Goal: Transaction & Acquisition: Book appointment/travel/reservation

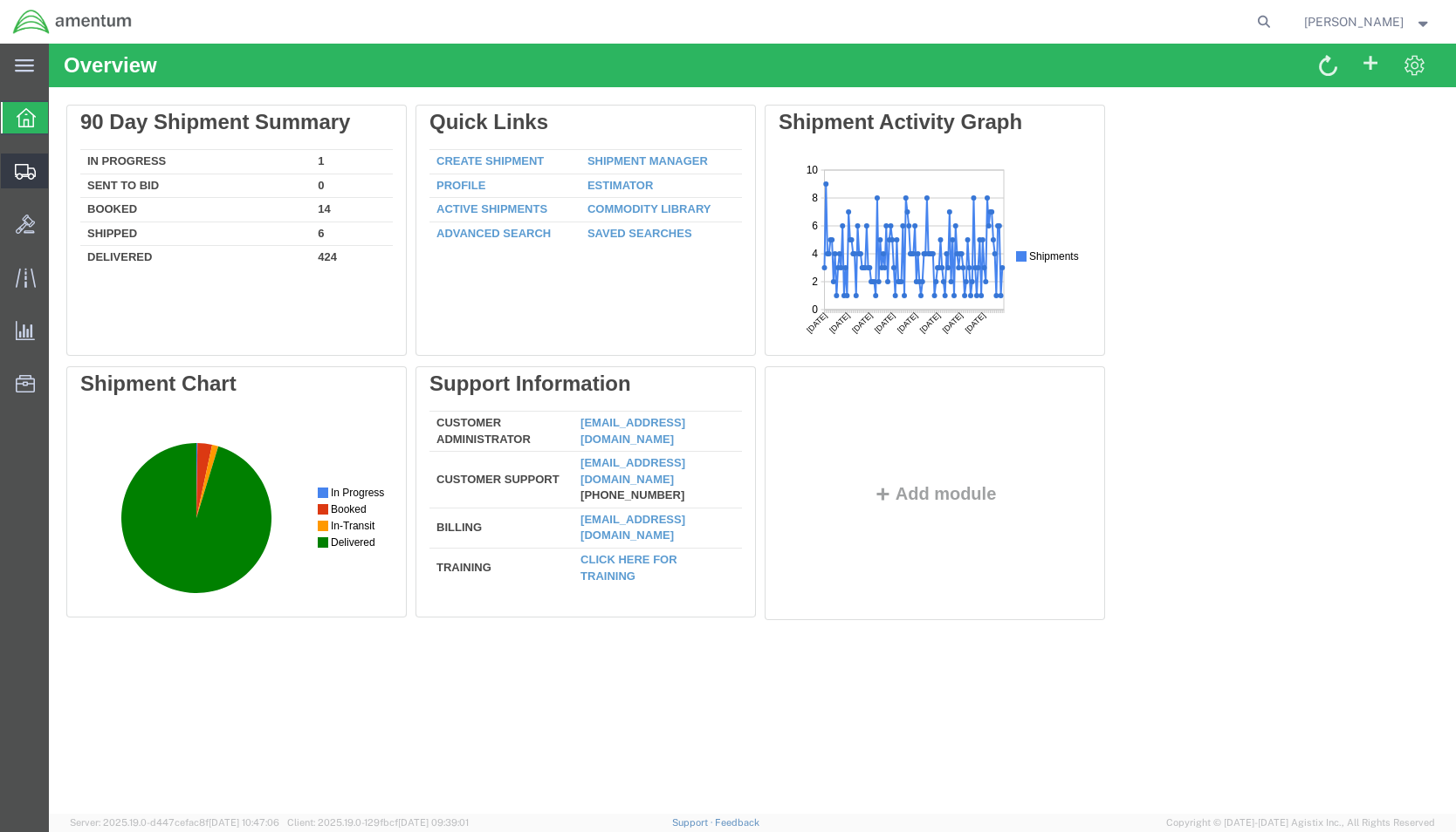
click at [0, 0] on span "Shipment Manager" at bounding box center [0, 0] width 0 height 0
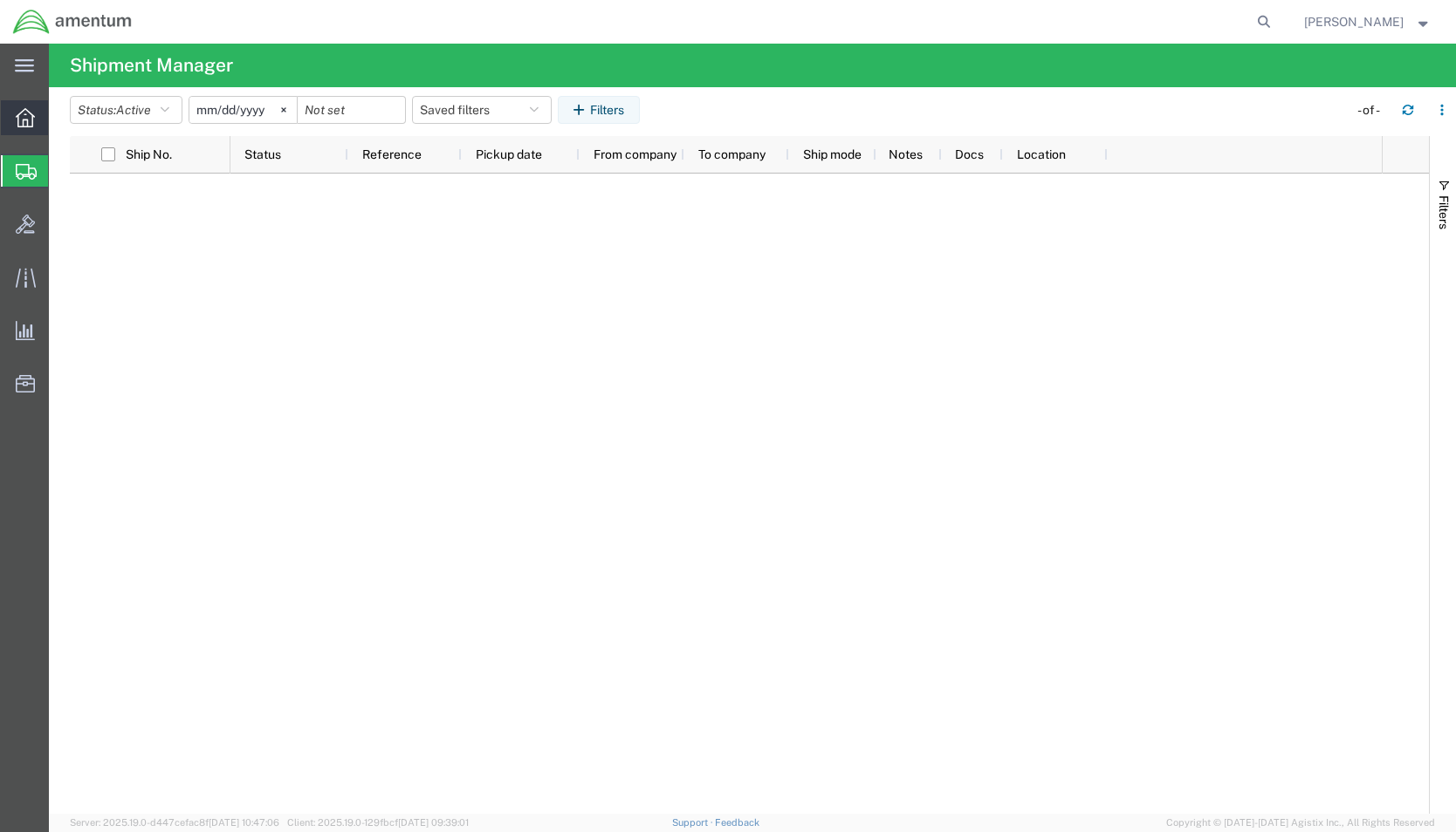
click at [5, 118] on div at bounding box center [25, 117] width 49 height 35
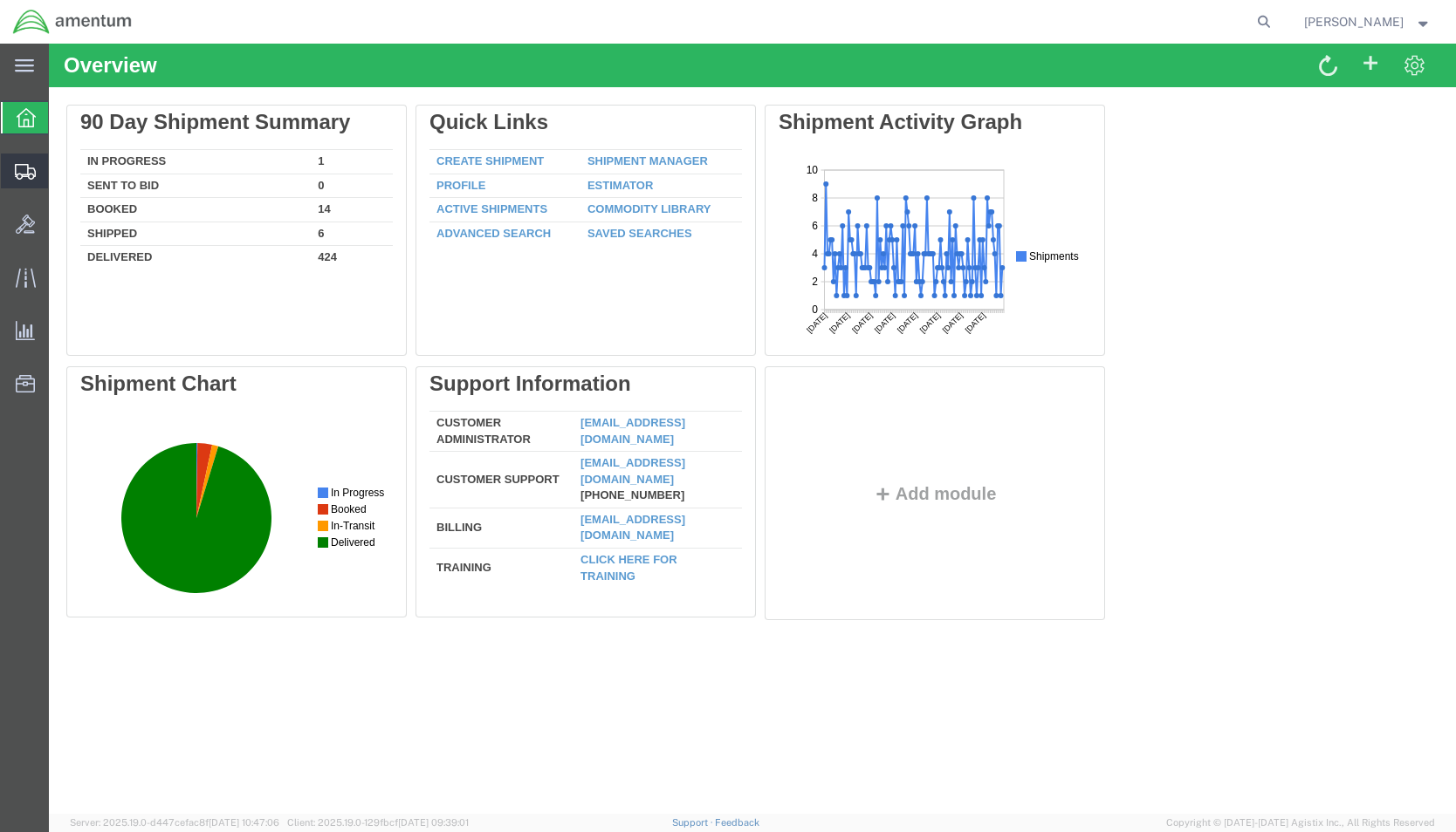
click at [0, 0] on span "Shipment Manager" at bounding box center [0, 0] width 0 height 0
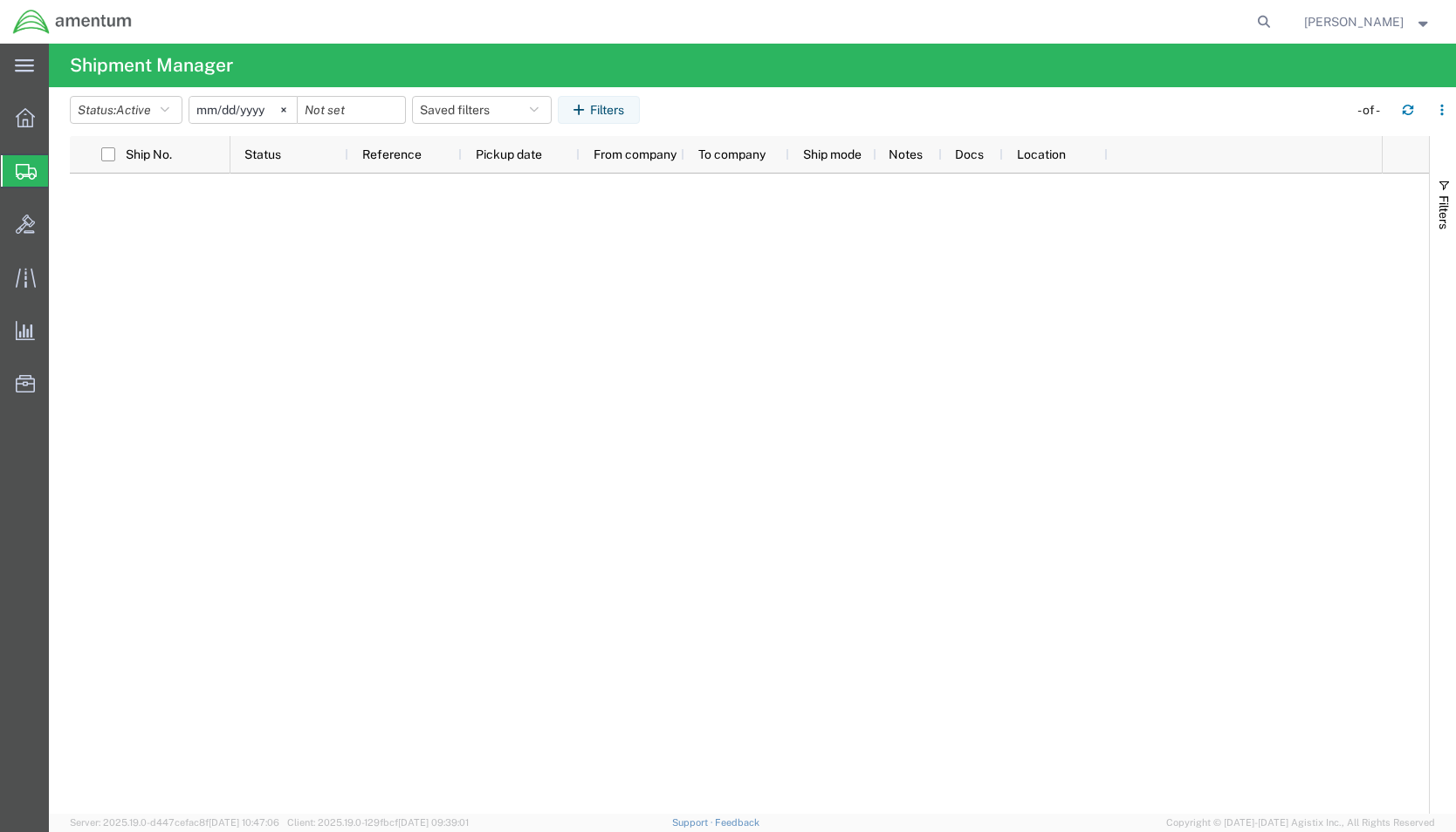
click at [0, 0] on span "Shipment Manager" at bounding box center [0, 0] width 0 height 0
click at [28, 119] on icon at bounding box center [24, 117] width 19 height 19
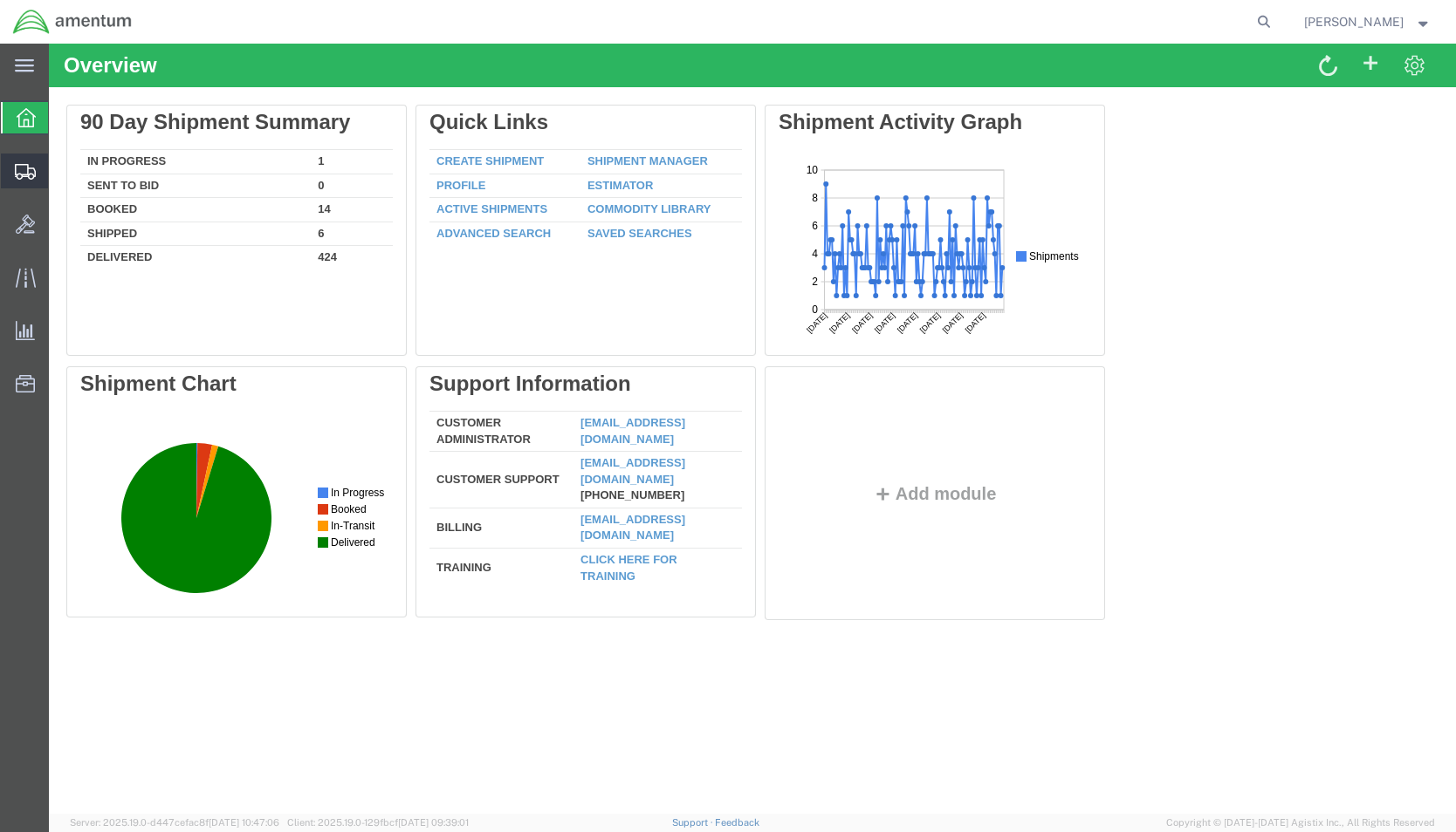
click at [0, 0] on span "Shipment Manager" at bounding box center [0, 0] width 0 height 0
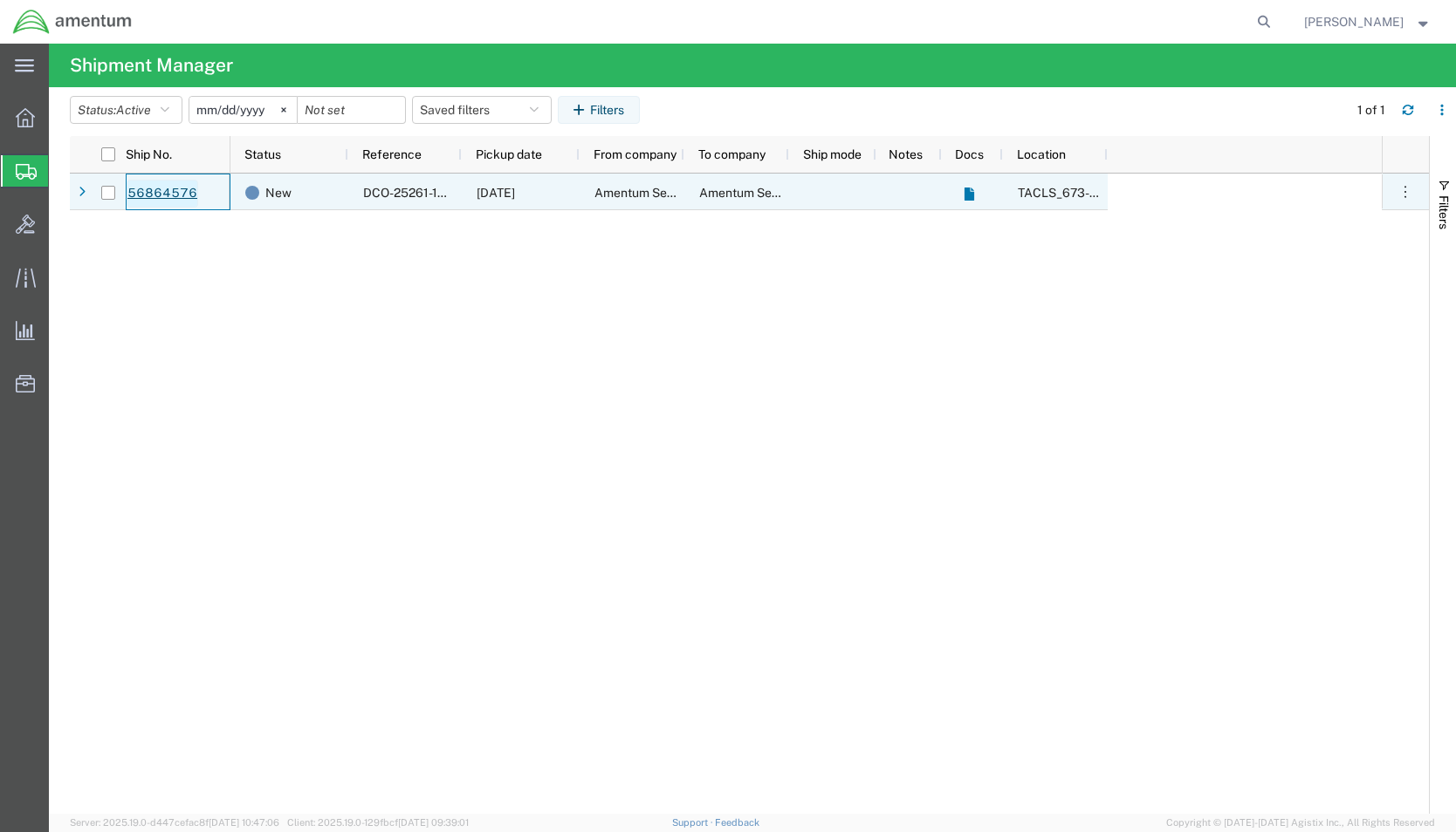
click at [166, 190] on link "56864576" at bounding box center [162, 193] width 71 height 28
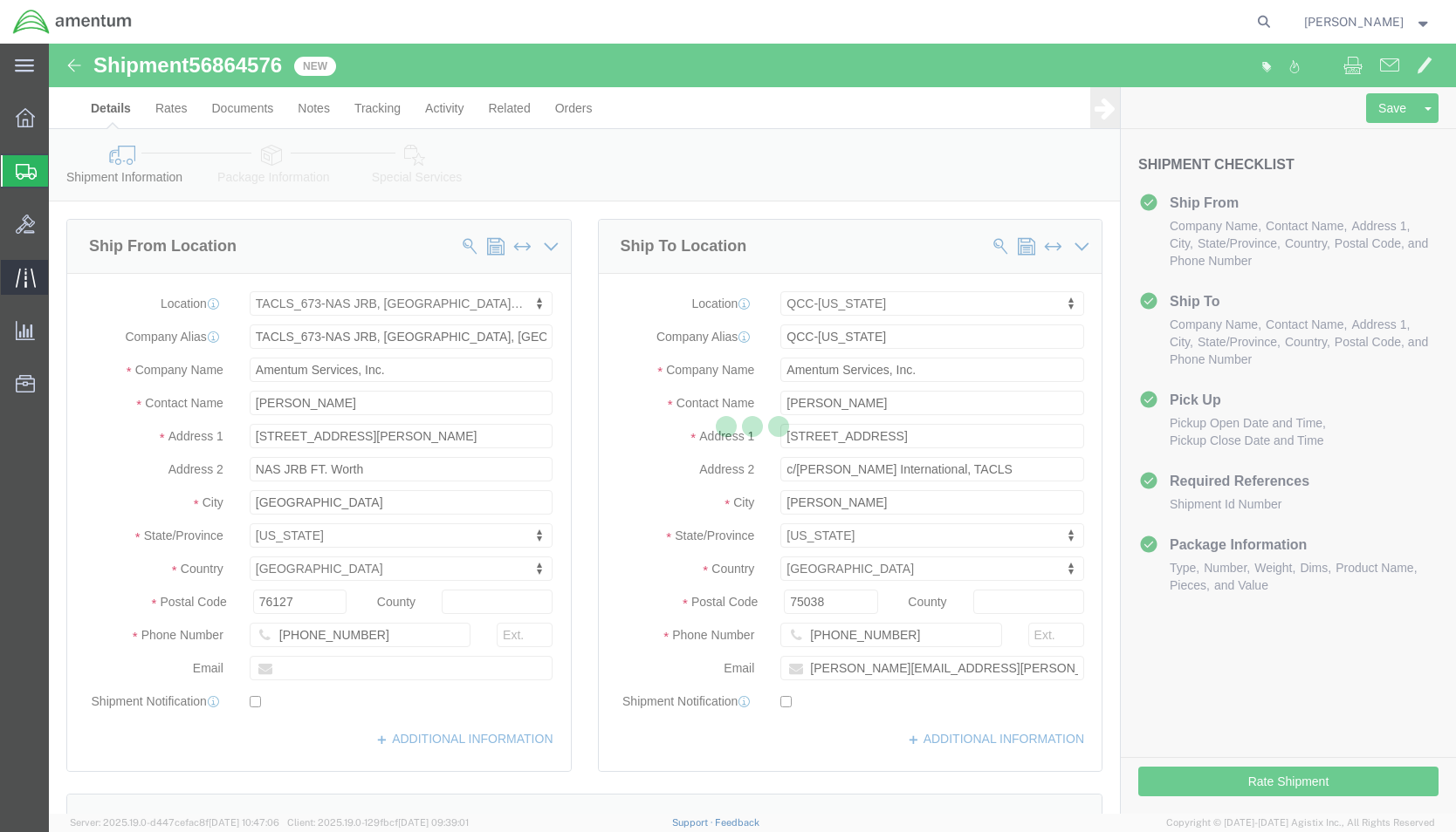
select select "42735"
select select "42668"
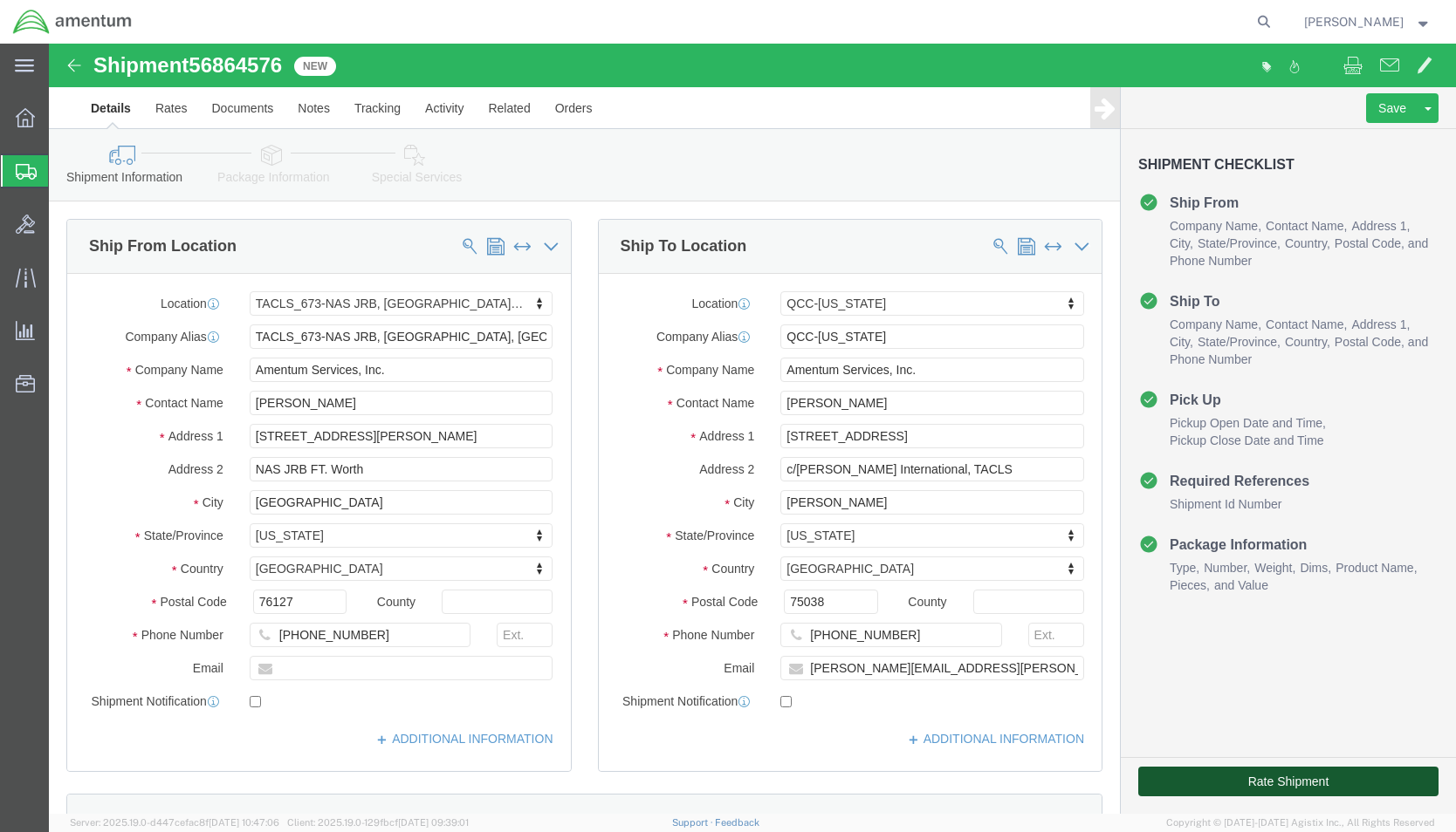
click button "Rate Shipment"
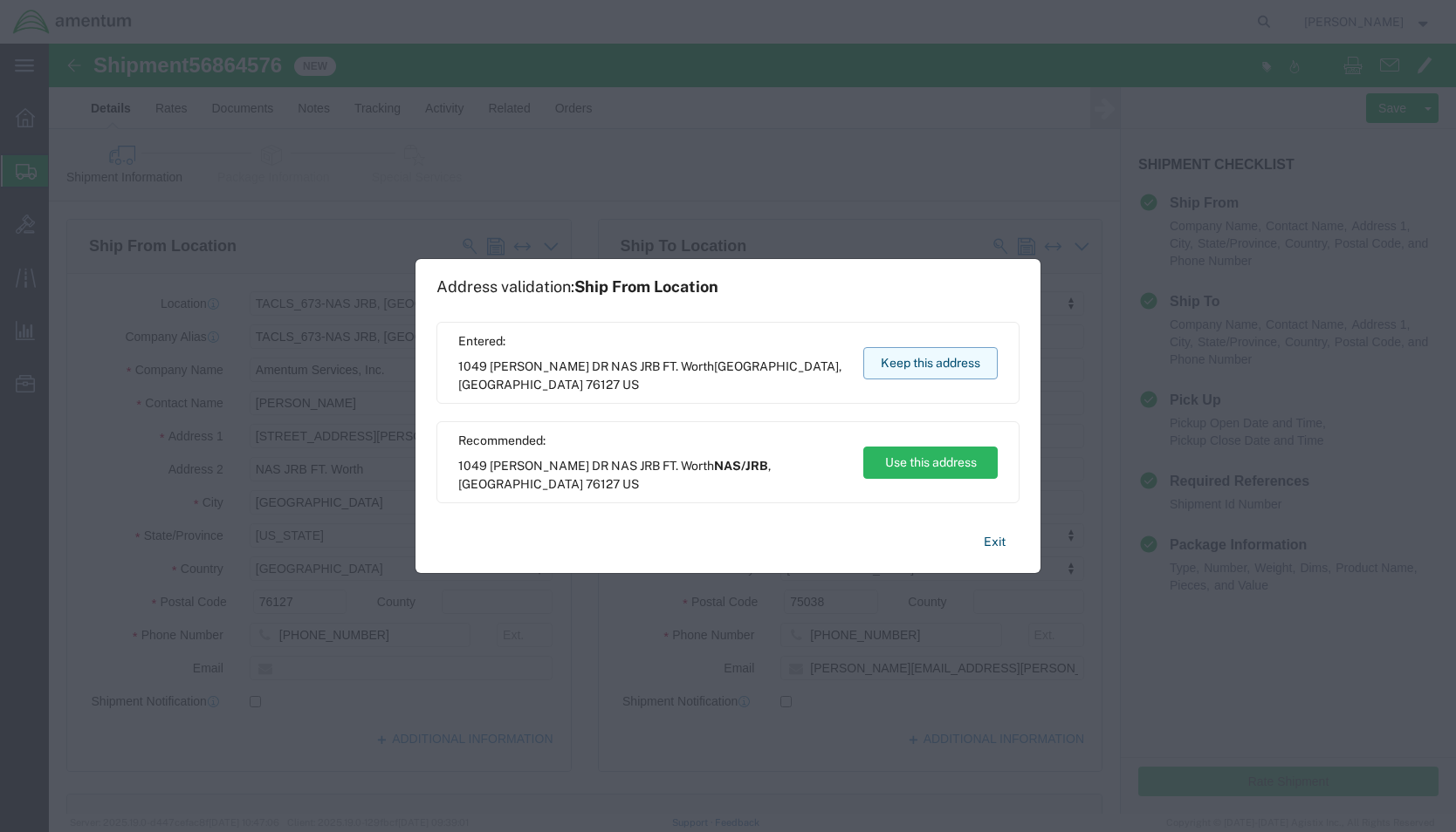
click at [954, 357] on button "Keep this address" at bounding box center [930, 363] width 135 height 33
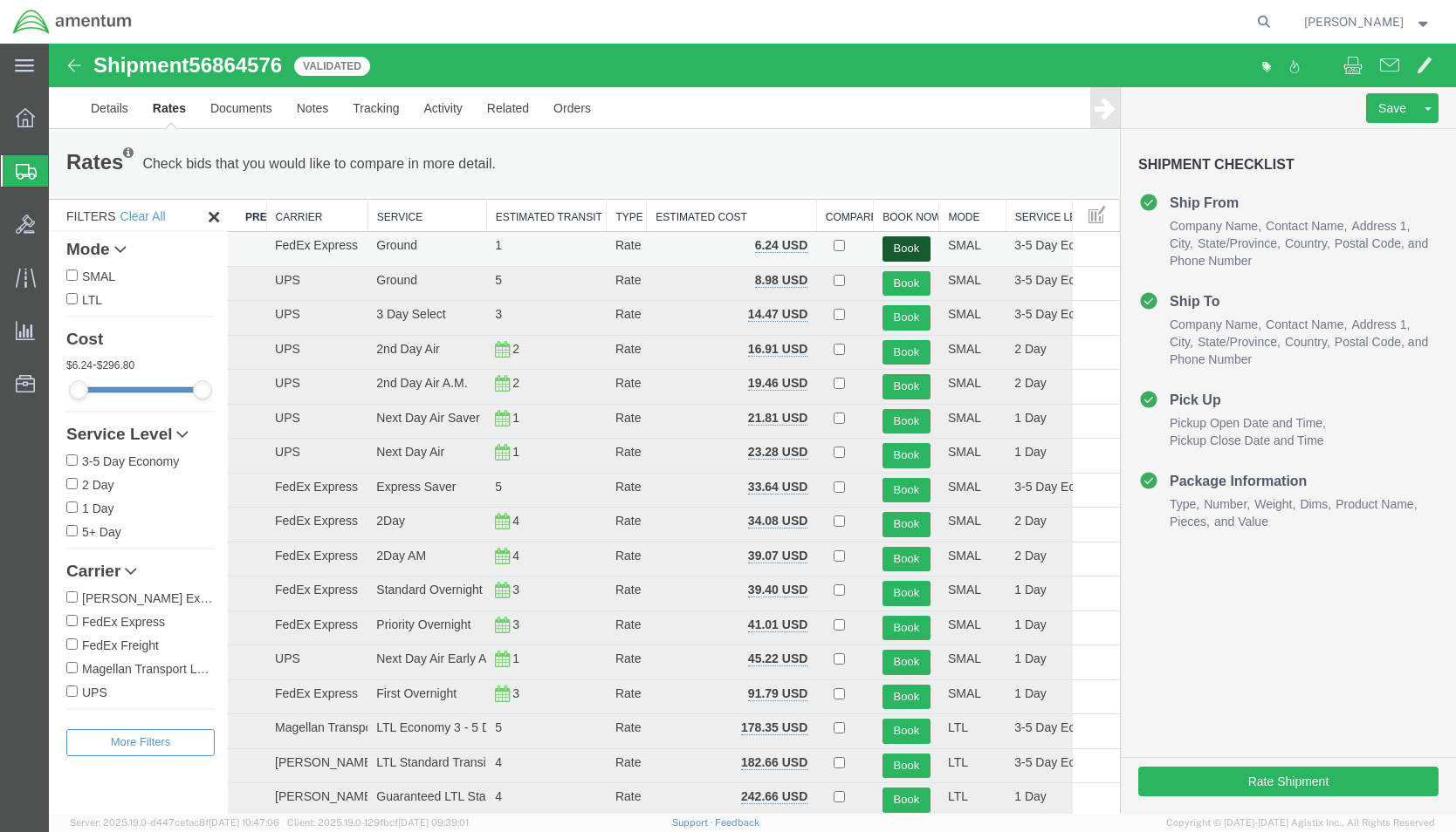
click at [892, 245] on button "Book" at bounding box center [906, 249] width 48 height 25
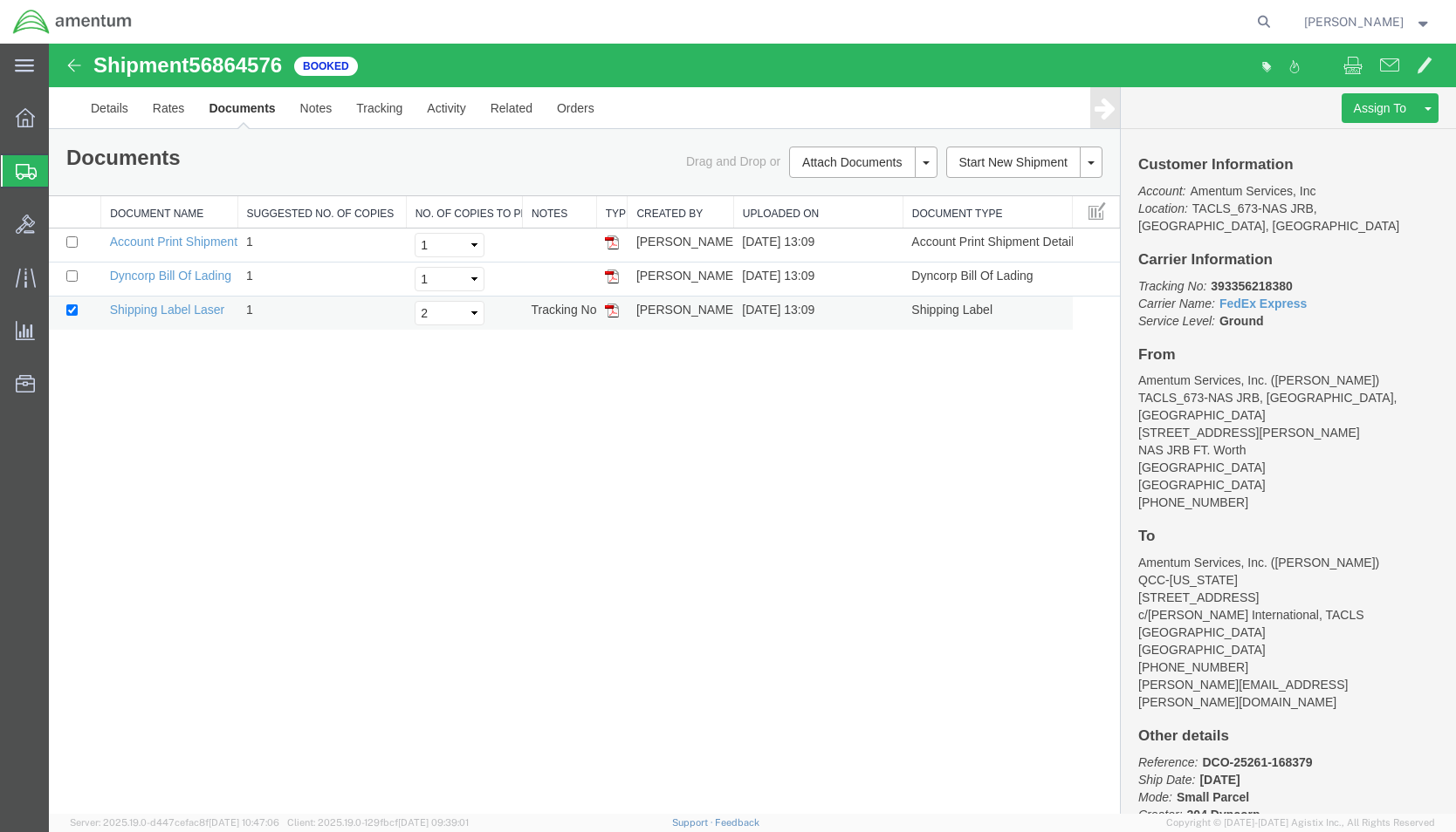
click at [608, 313] on img at bounding box center [611, 310] width 14 height 14
click at [122, 110] on link "Details" at bounding box center [109, 108] width 62 height 42
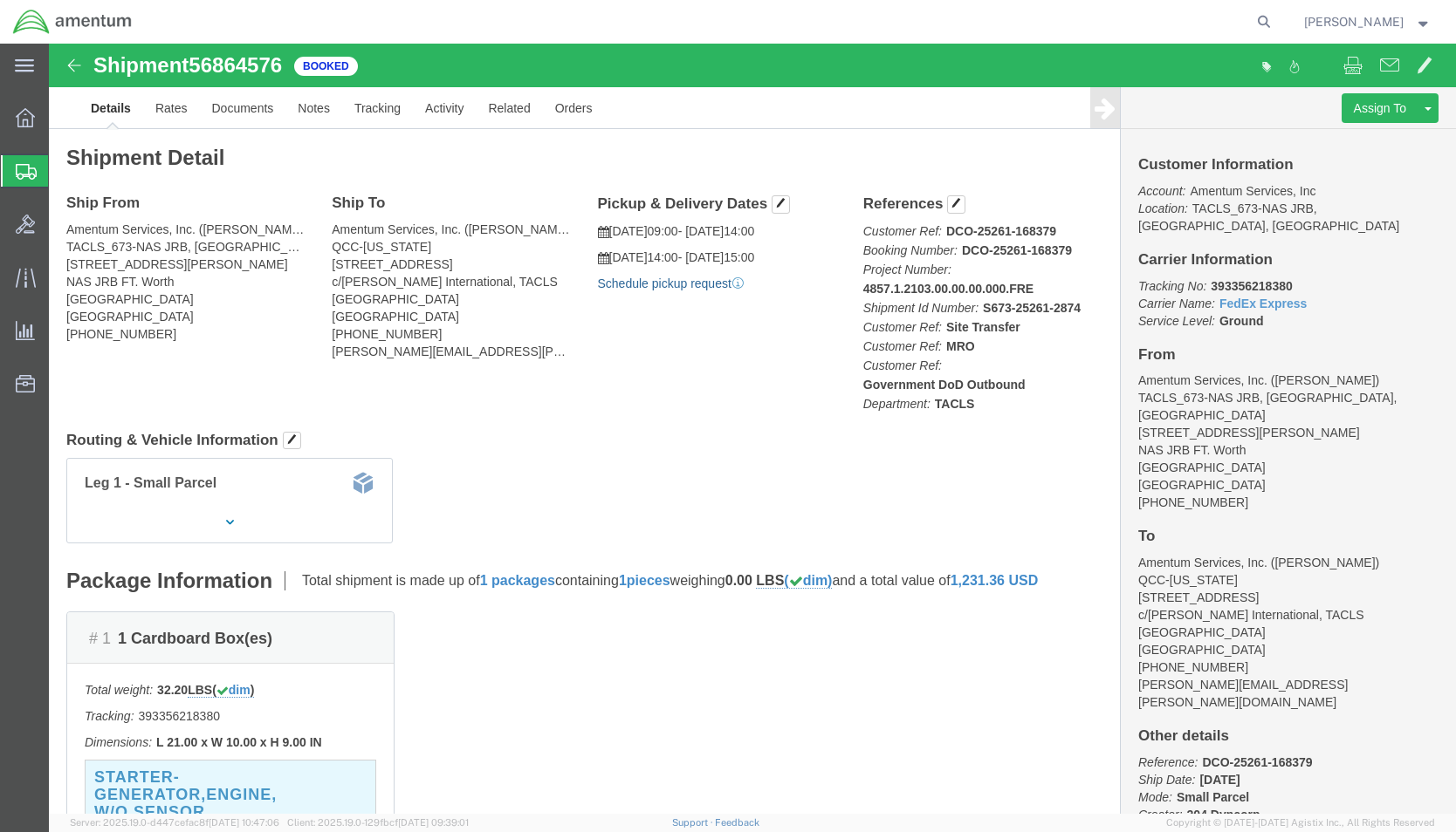
click link "Schedule pickup request"
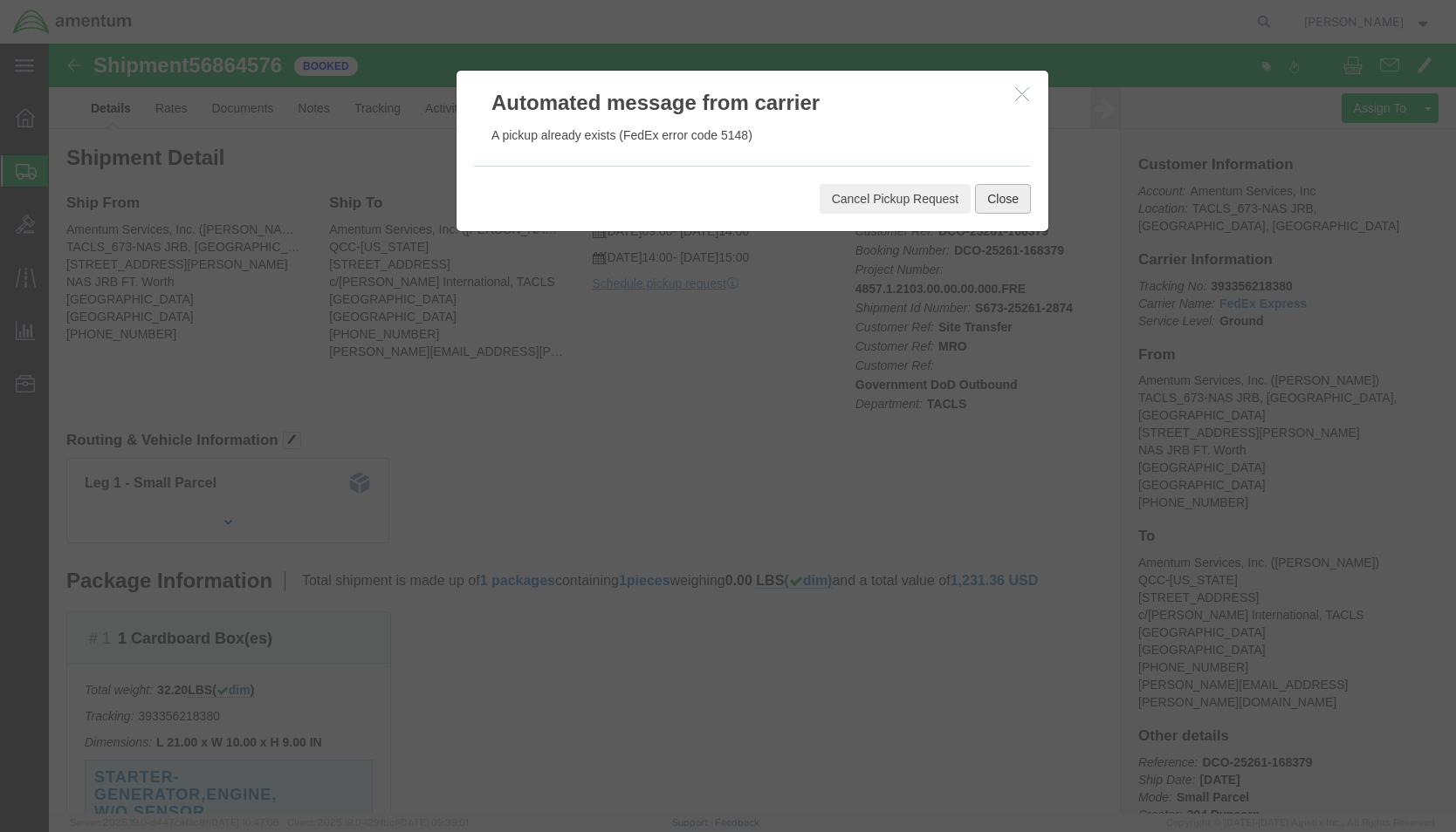
click button "Close"
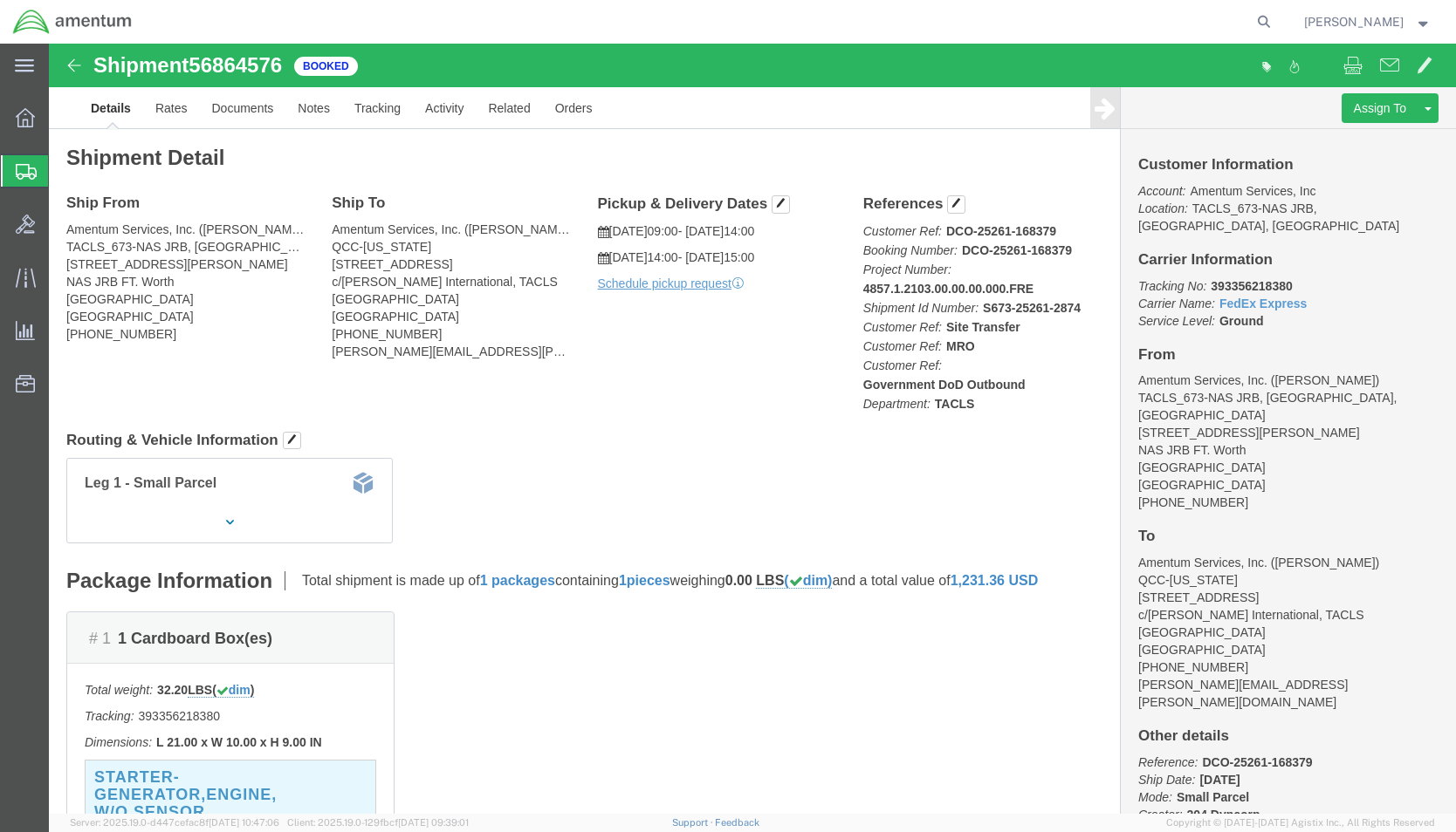
click at [1430, 22] on strong "button" at bounding box center [1423, 21] width 15 height 6
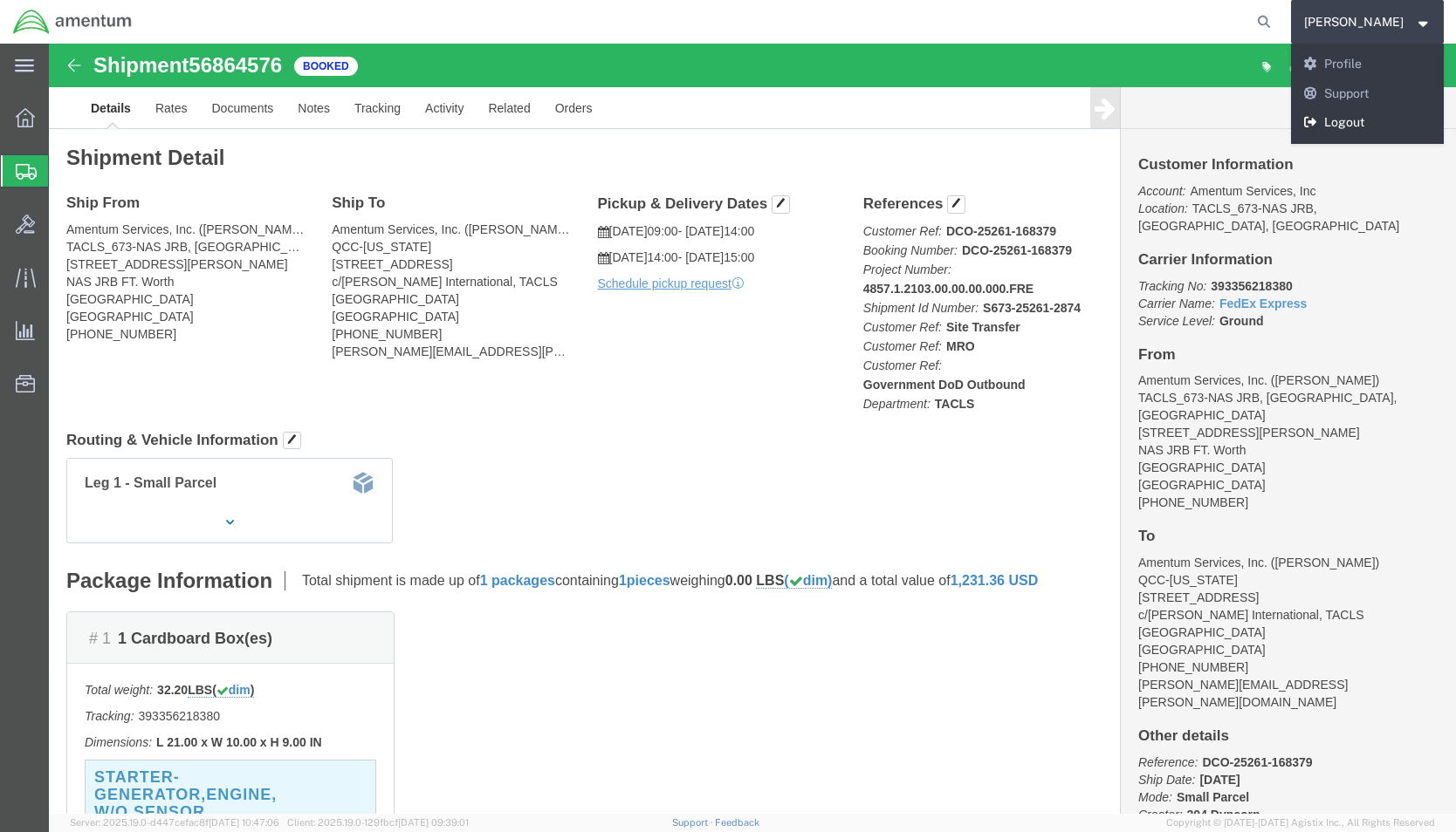
click at [1377, 115] on link "Logout" at bounding box center [1367, 123] width 154 height 30
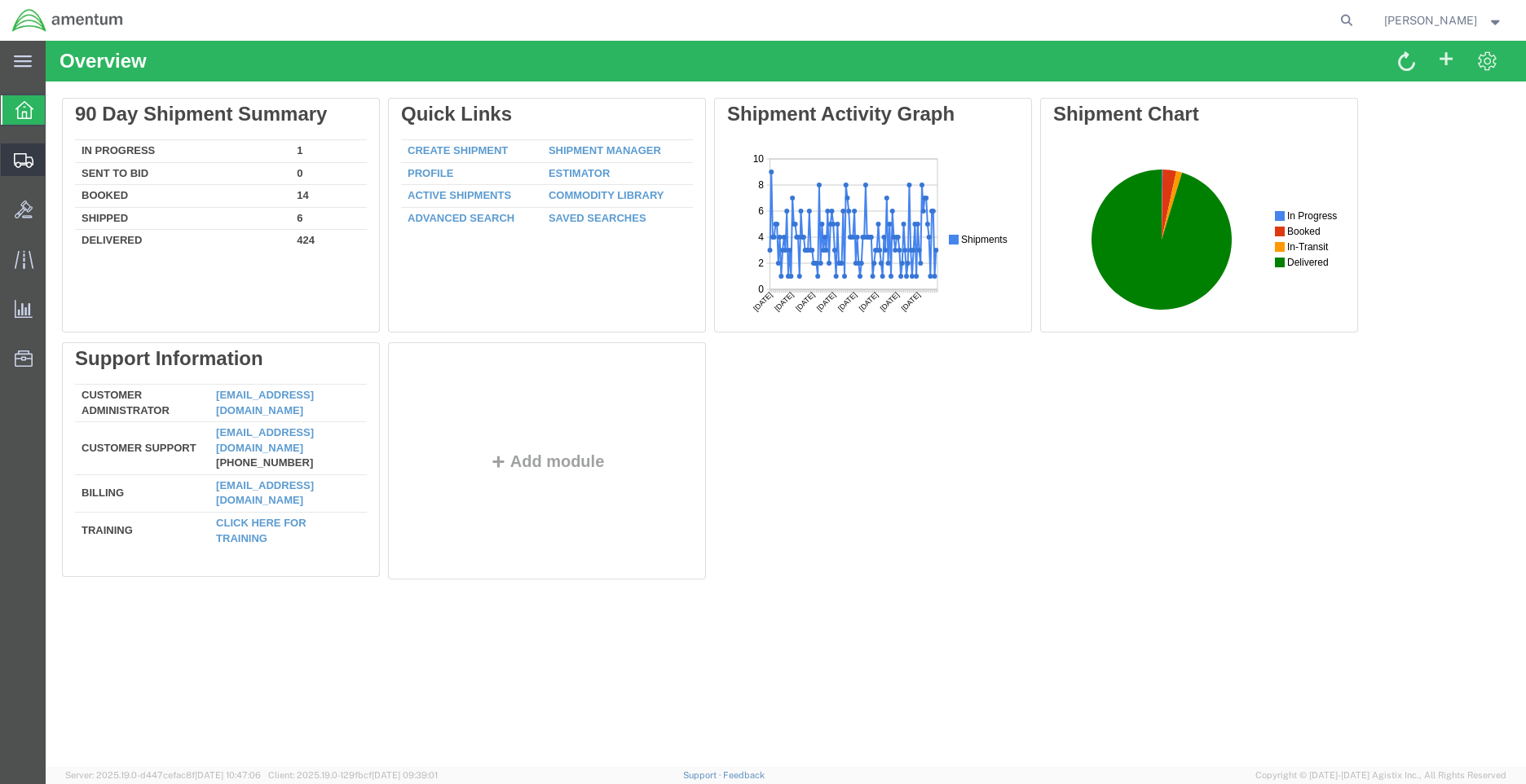
click at [0, 0] on span "Shipment Manager" at bounding box center [0, 0] width 0 height 0
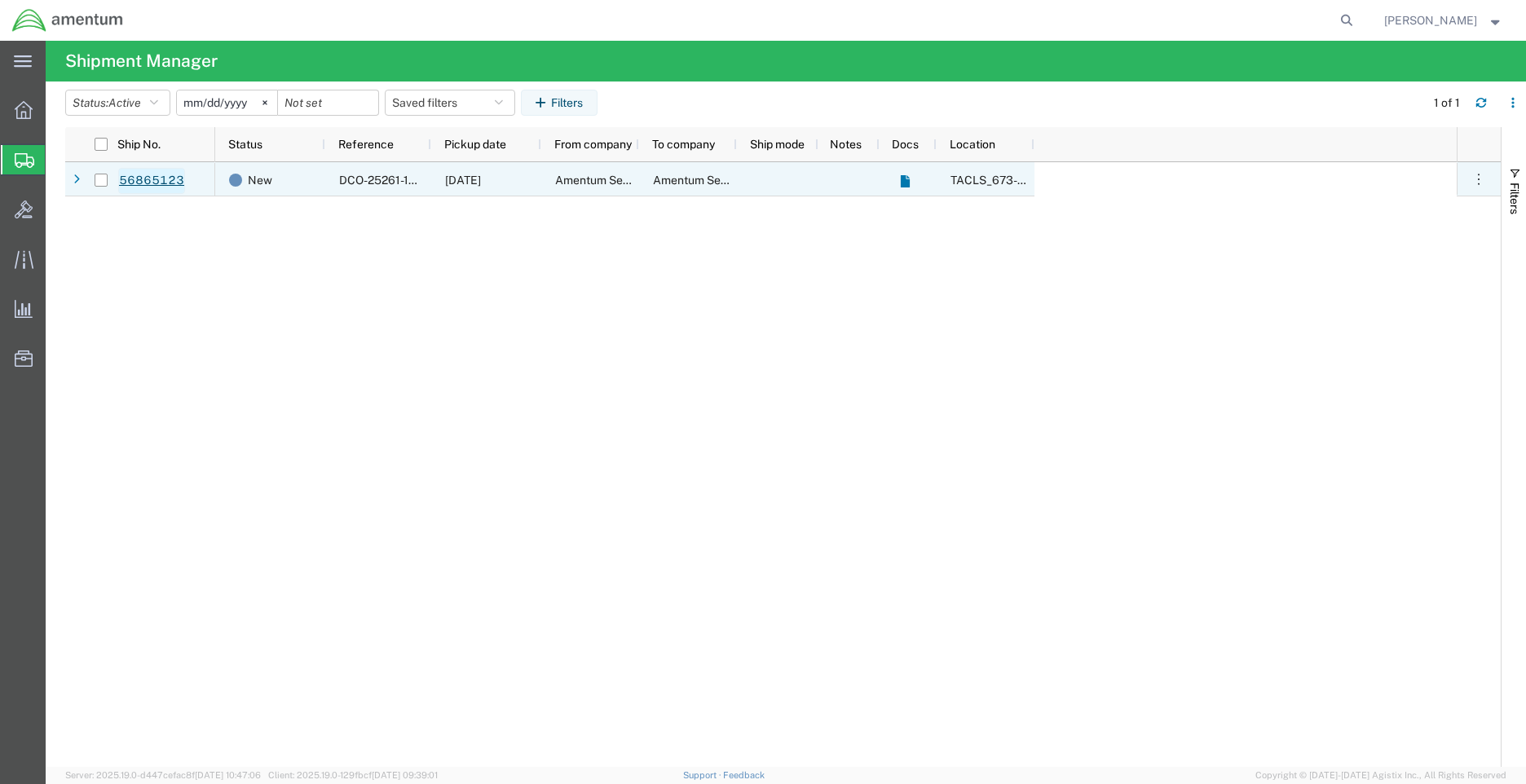
click at [170, 176] on link "56865123" at bounding box center [151, 181] width 67 height 26
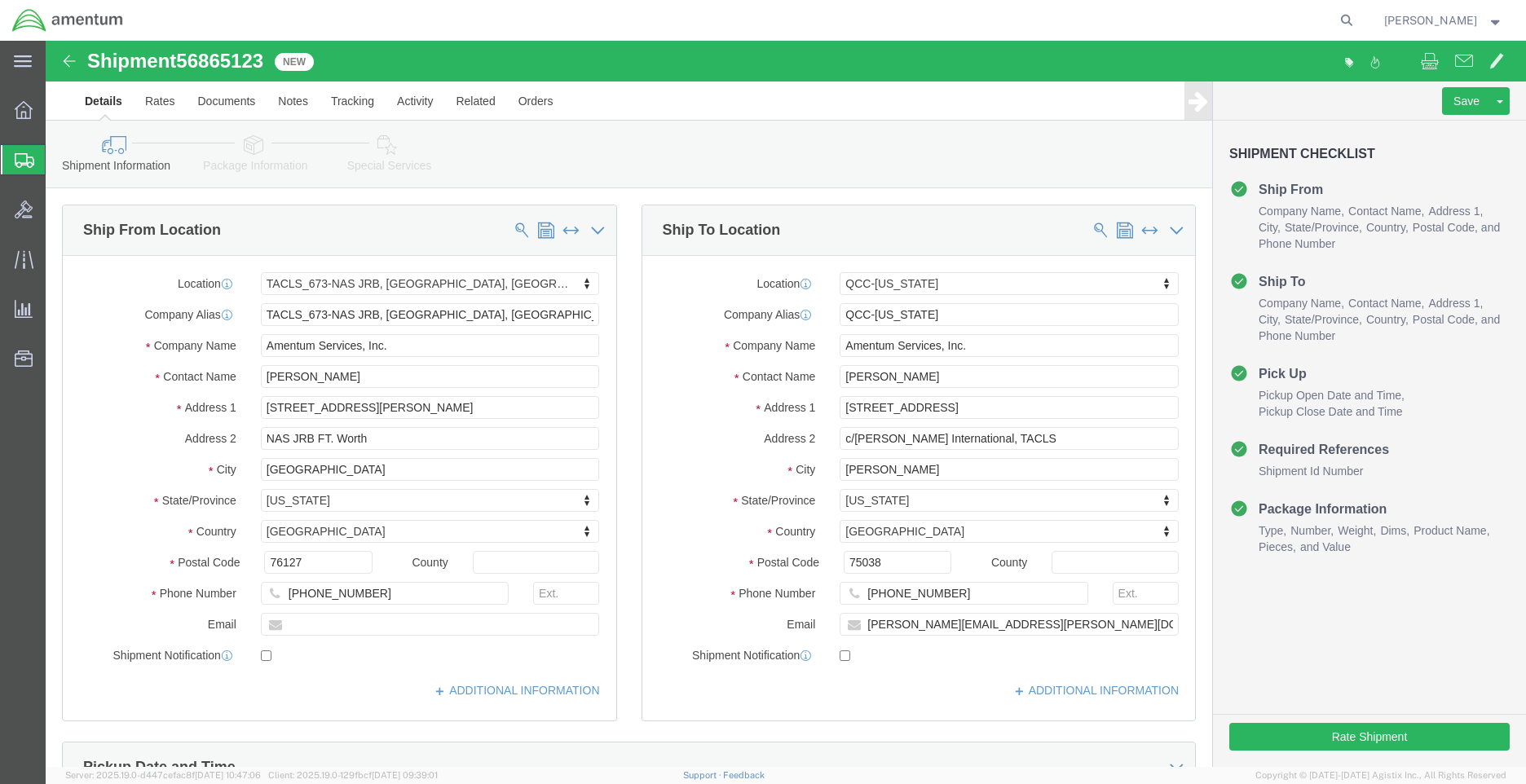
select select "42735"
select select "42668"
click button "Rate Shipment"
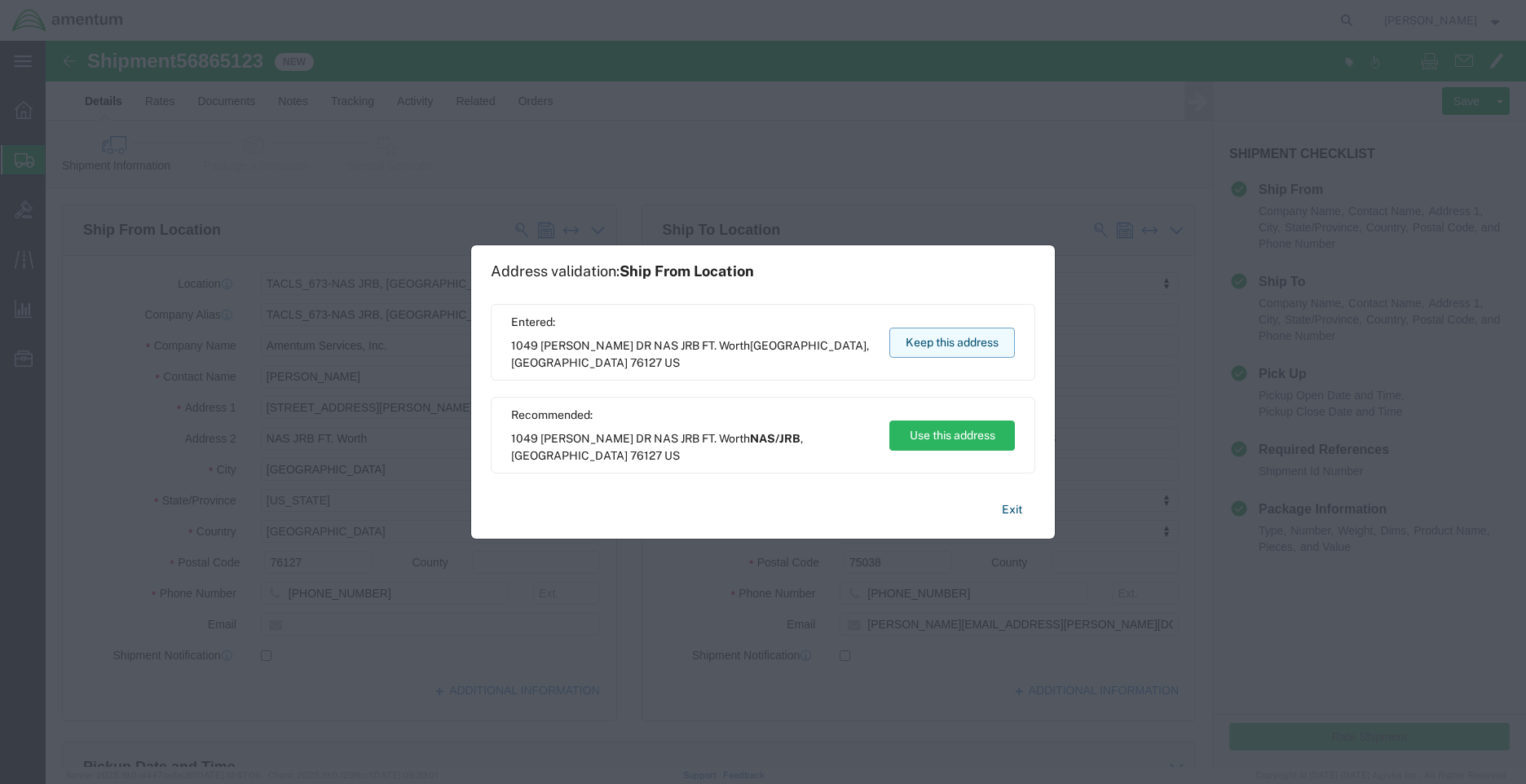
click at [970, 342] on button "Keep this address" at bounding box center [952, 343] width 126 height 30
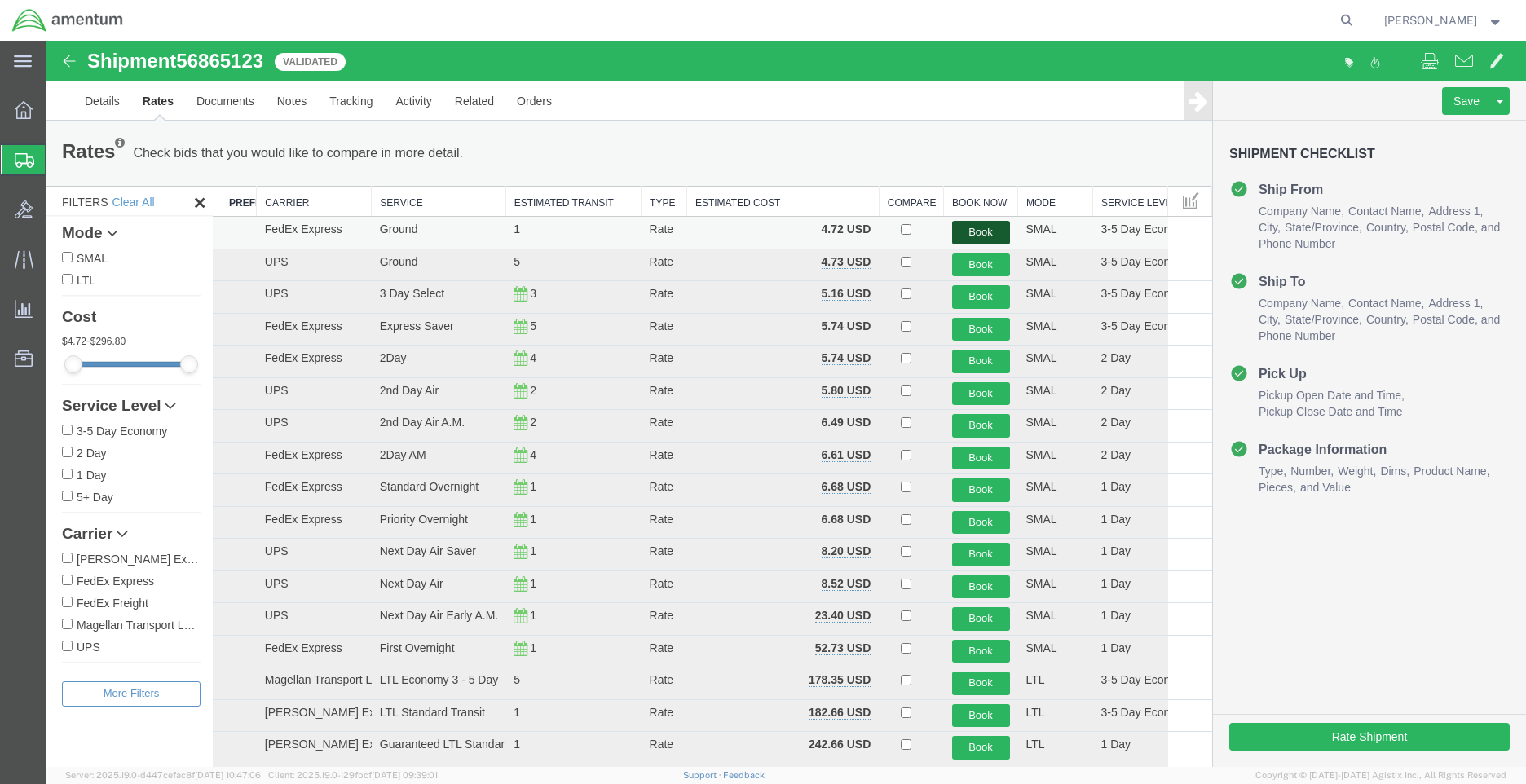
click at [982, 230] on button "Book" at bounding box center [981, 233] width 58 height 24
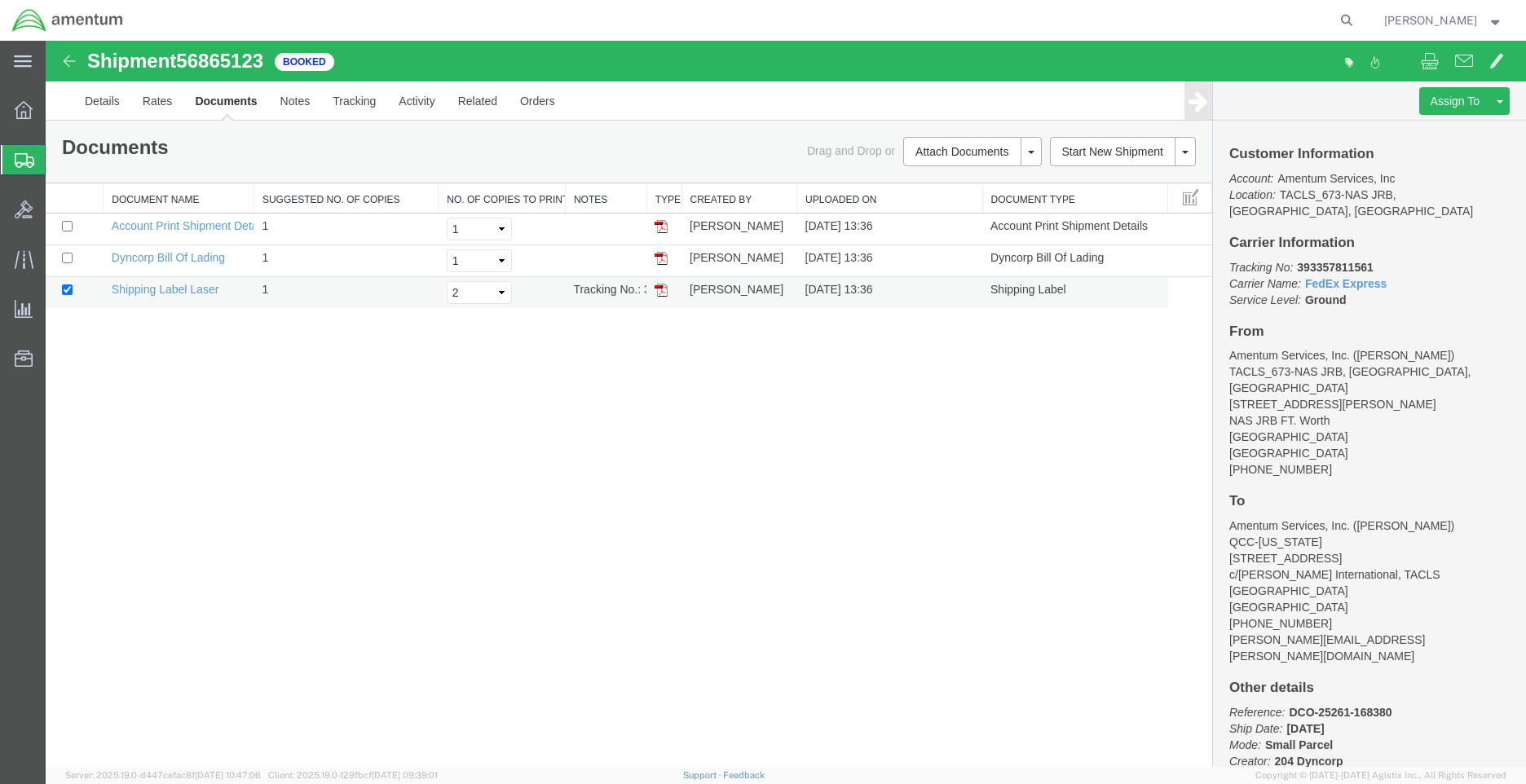
click at [656, 289] on img at bounding box center [660, 289] width 13 height 13
